Goal: Register for event/course

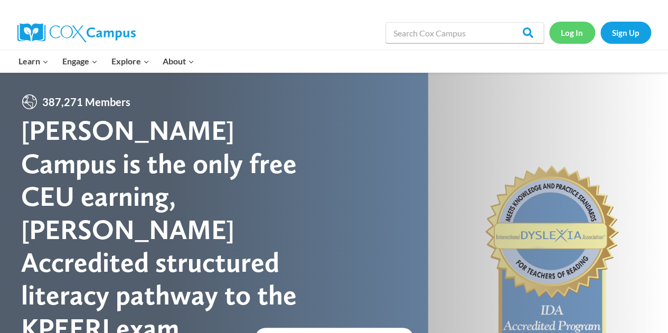
click at [569, 35] on link "Log In" at bounding box center [572, 33] width 46 height 22
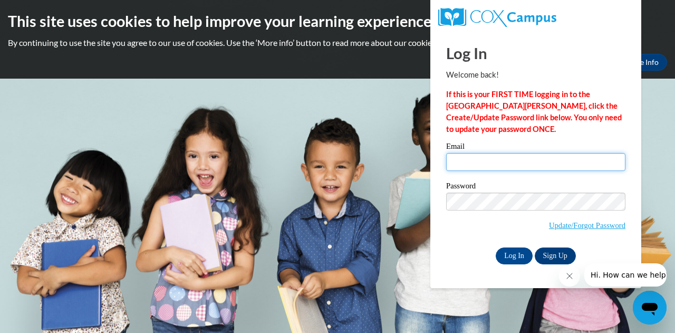
click at [483, 158] on input "Email" at bounding box center [535, 162] width 179 height 18
type input "bridget.harris@jackson.k12.ms.us"
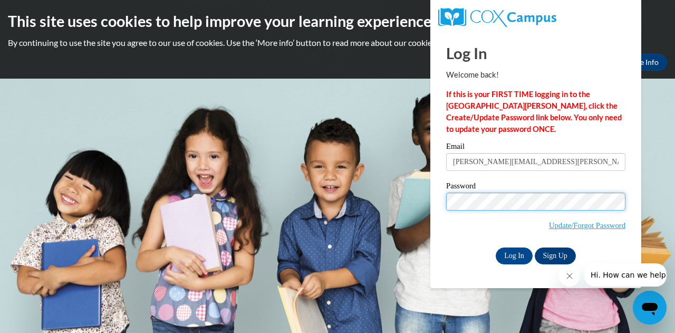
click at [496, 248] on input "Log In" at bounding box center [514, 256] width 37 height 17
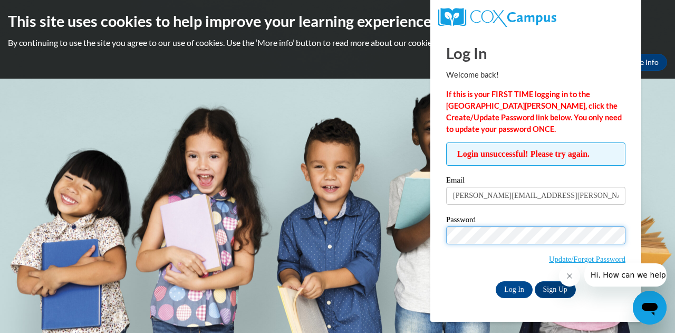
click at [496, 281] on input "Log In" at bounding box center [514, 289] width 37 height 17
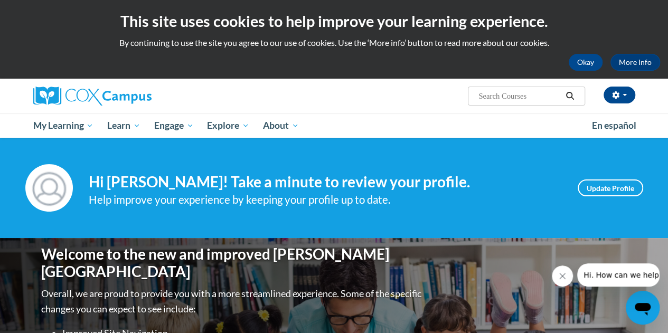
drag, startPoint x: 637, startPoint y: 1, endPoint x: 437, endPoint y: 116, distance: 230.3
click at [437, 116] on ul "My Learning My Learning My Course Progress Certificates My Action Plans Group D…" at bounding box center [305, 125] width 558 height 24
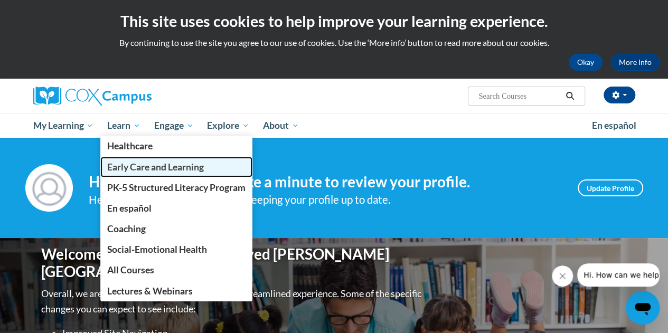
click at [139, 166] on span "Early Care and Learning" at bounding box center [155, 166] width 97 height 11
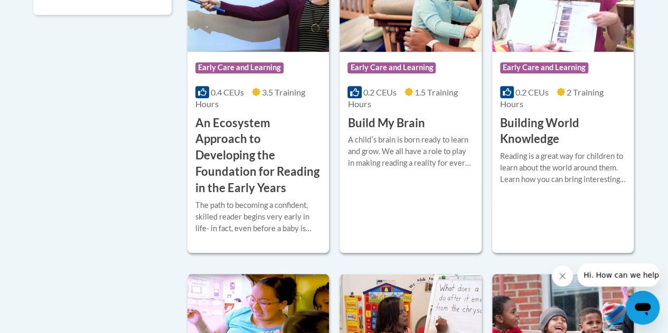
scroll to position [461, 0]
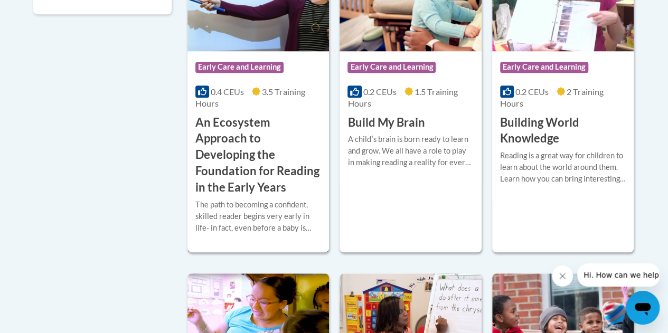
click at [246, 163] on h3 "An Ecosystem Approach to Developing the Foundation for Reading in the Early Yea…" at bounding box center [258, 155] width 126 height 81
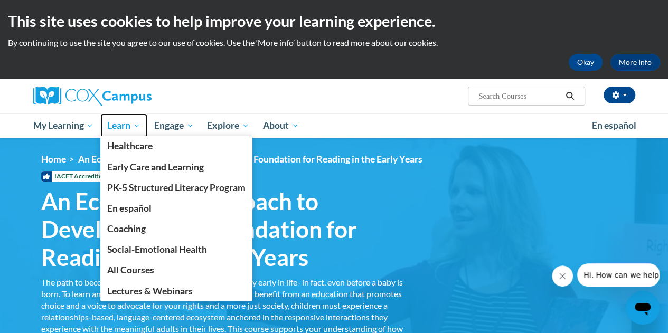
click at [120, 127] on span "Learn" at bounding box center [123, 125] width 33 height 13
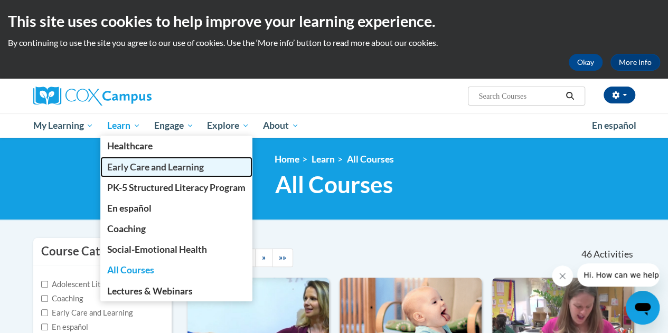
click at [152, 167] on span "Early Care and Learning" at bounding box center [155, 166] width 97 height 11
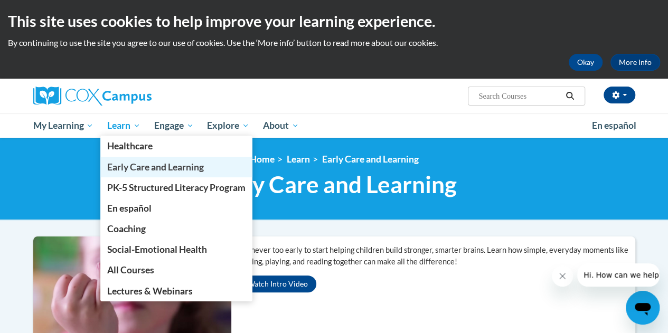
click at [136, 166] on span "Early Care and Learning" at bounding box center [155, 166] width 97 height 11
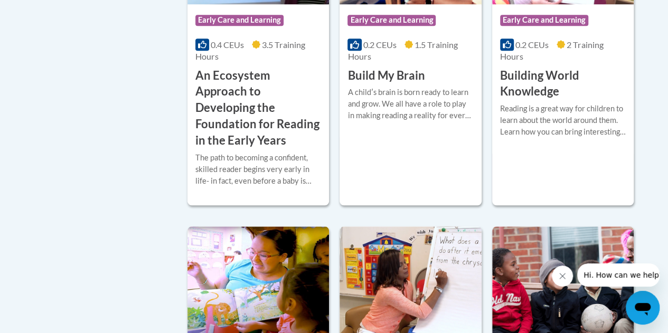
scroll to position [505, 0]
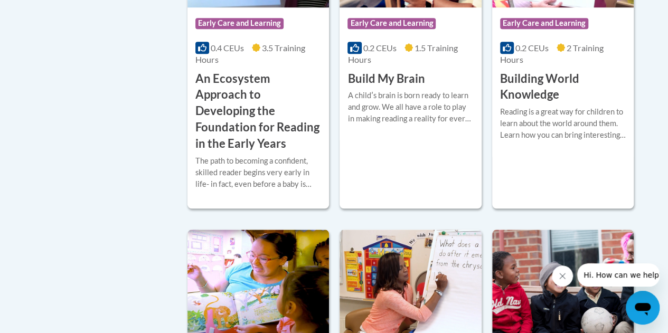
click at [262, 159] on div "The path to becoming a confident, skilled reader begins very early in life- in …" at bounding box center [258, 172] width 126 height 35
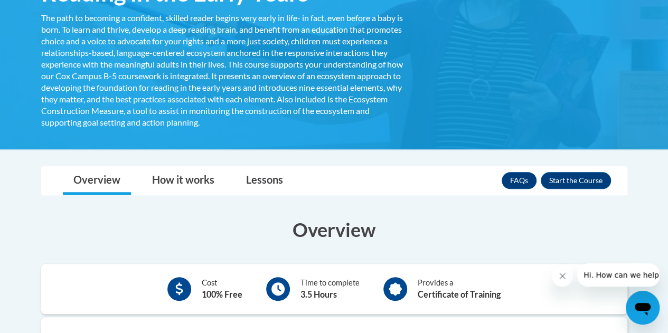
scroll to position [265, 0]
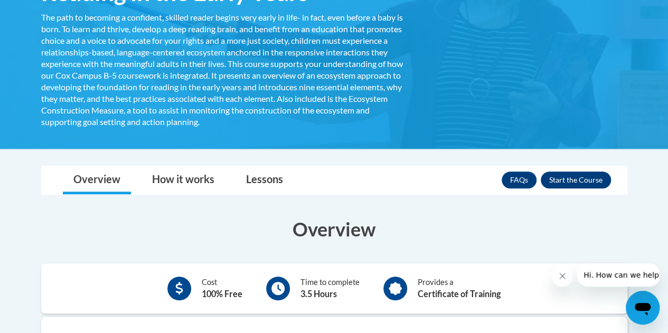
click at [587, 177] on button "Enroll" at bounding box center [575, 180] width 70 height 17
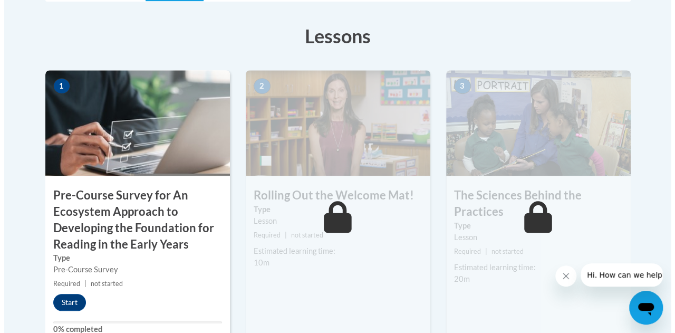
scroll to position [354, 0]
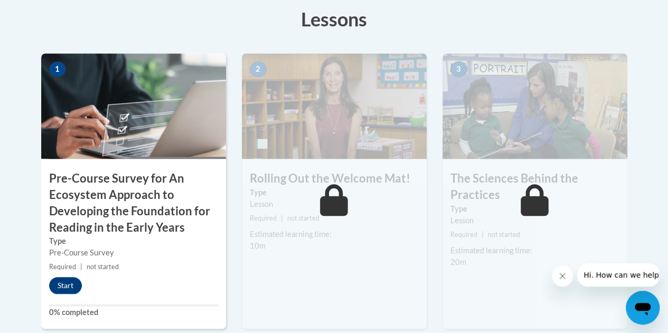
click at [53, 300] on div "1 Pre-Course Survey for An Ecosystem Approach to Developing the Foundation for …" at bounding box center [133, 190] width 185 height 275
click at [74, 278] on button "Start" at bounding box center [65, 285] width 33 height 17
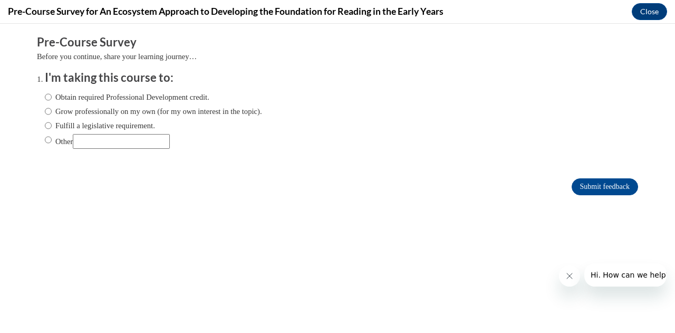
scroll to position [0, 0]
click at [45, 99] on input "Obtain required Professional Development credit." at bounding box center [48, 97] width 7 height 12
radio input "true"
click at [596, 189] on input "Submit feedback" at bounding box center [605, 186] width 66 height 17
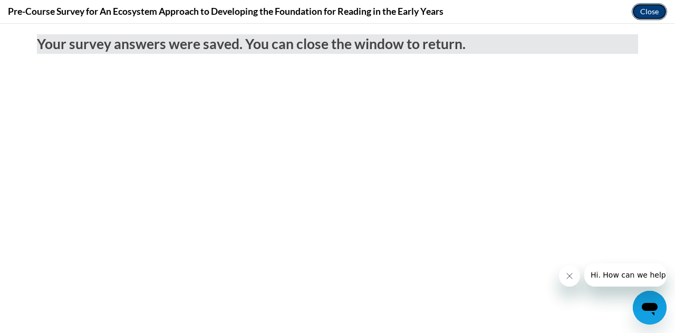
click at [649, 17] on button "Close" at bounding box center [649, 11] width 35 height 17
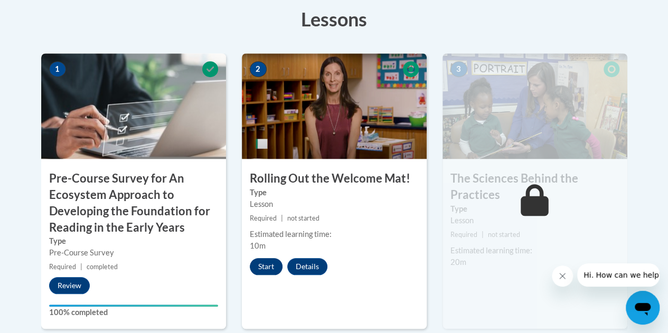
click at [270, 260] on button "Start" at bounding box center [266, 266] width 33 height 17
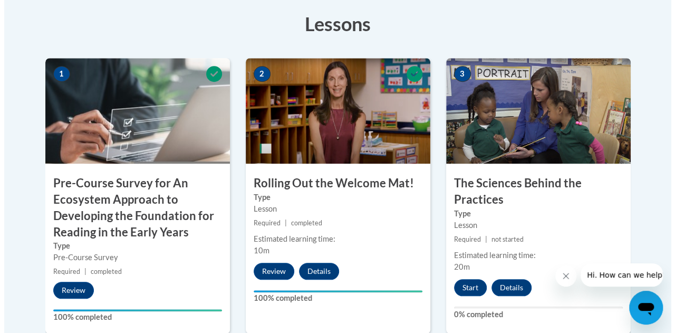
scroll to position [359, 0]
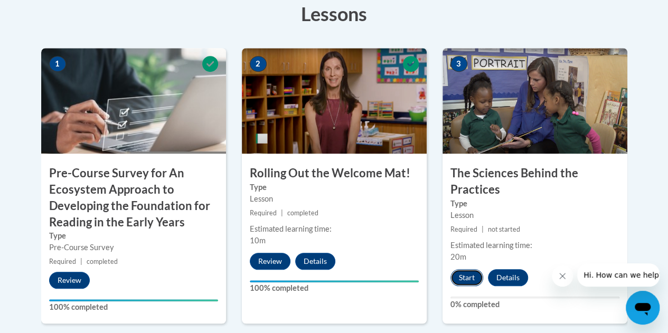
click at [468, 271] on button "Start" at bounding box center [466, 277] width 33 height 17
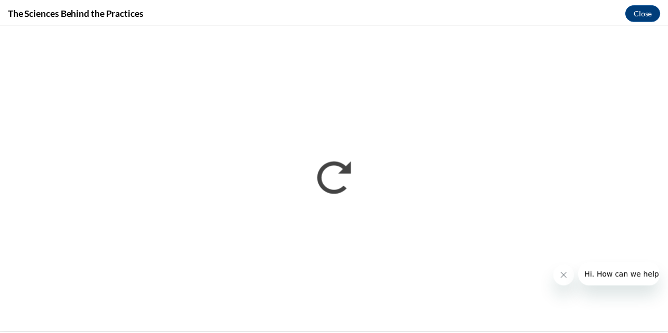
scroll to position [0, 0]
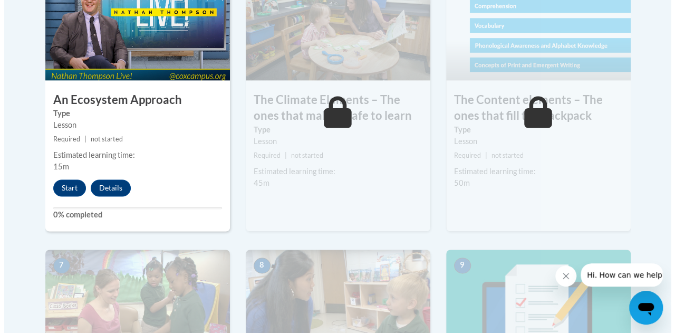
scroll to position [725, 0]
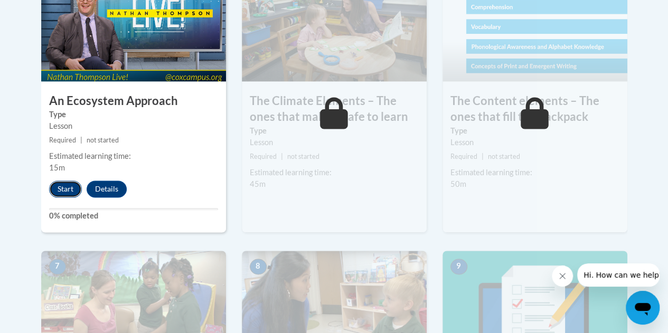
click at [69, 180] on button "Start" at bounding box center [65, 188] width 33 height 17
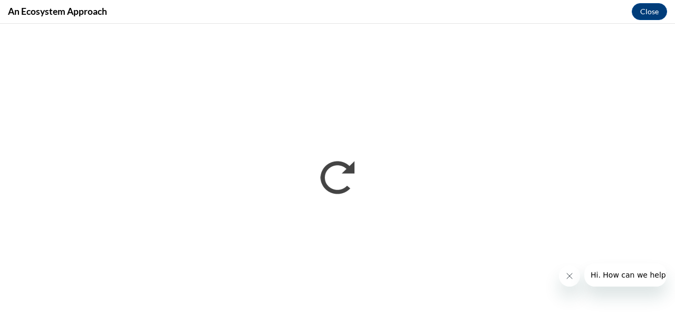
scroll to position [0, 0]
